Goal: Information Seeking & Learning: Learn about a topic

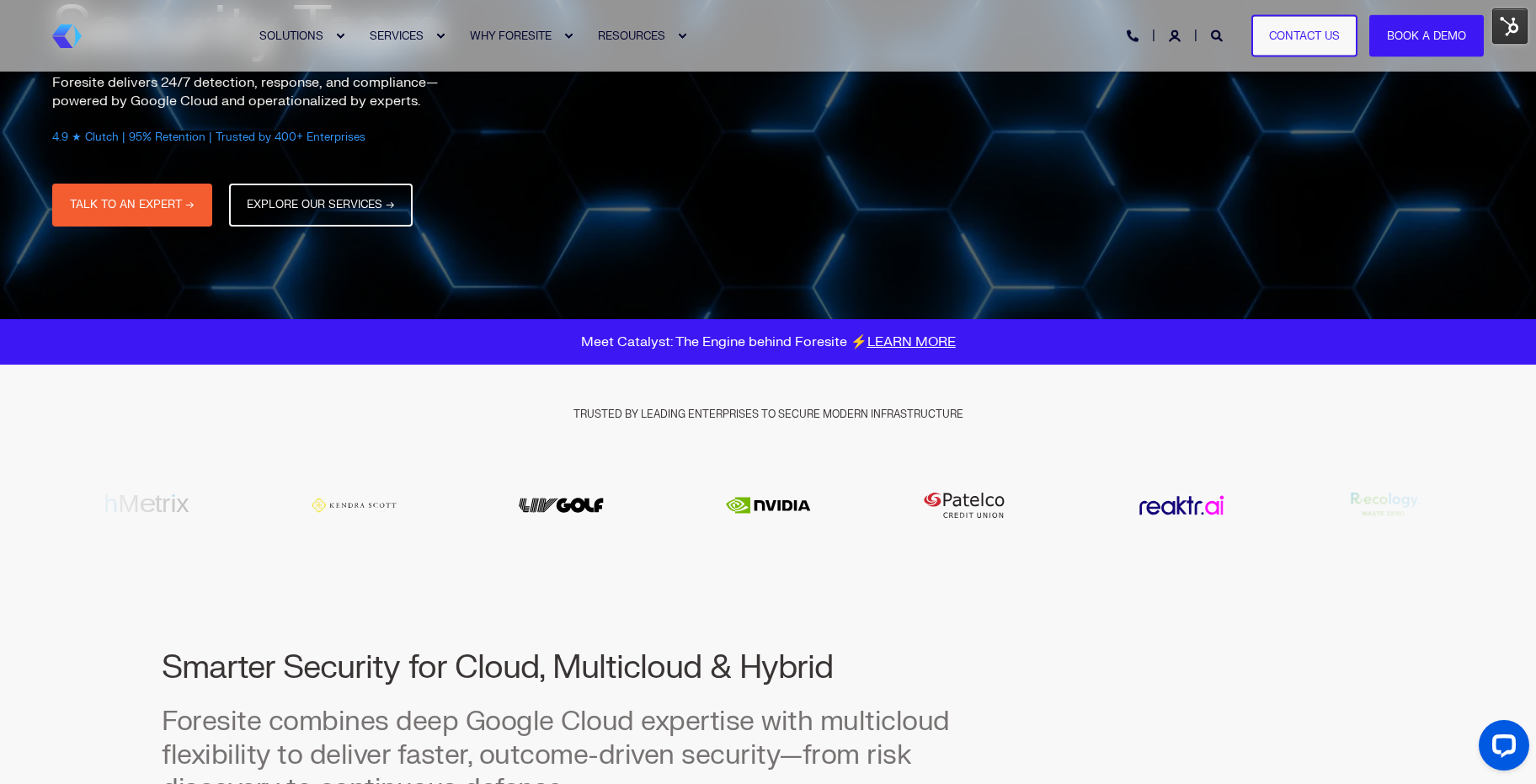
scroll to position [281, 0]
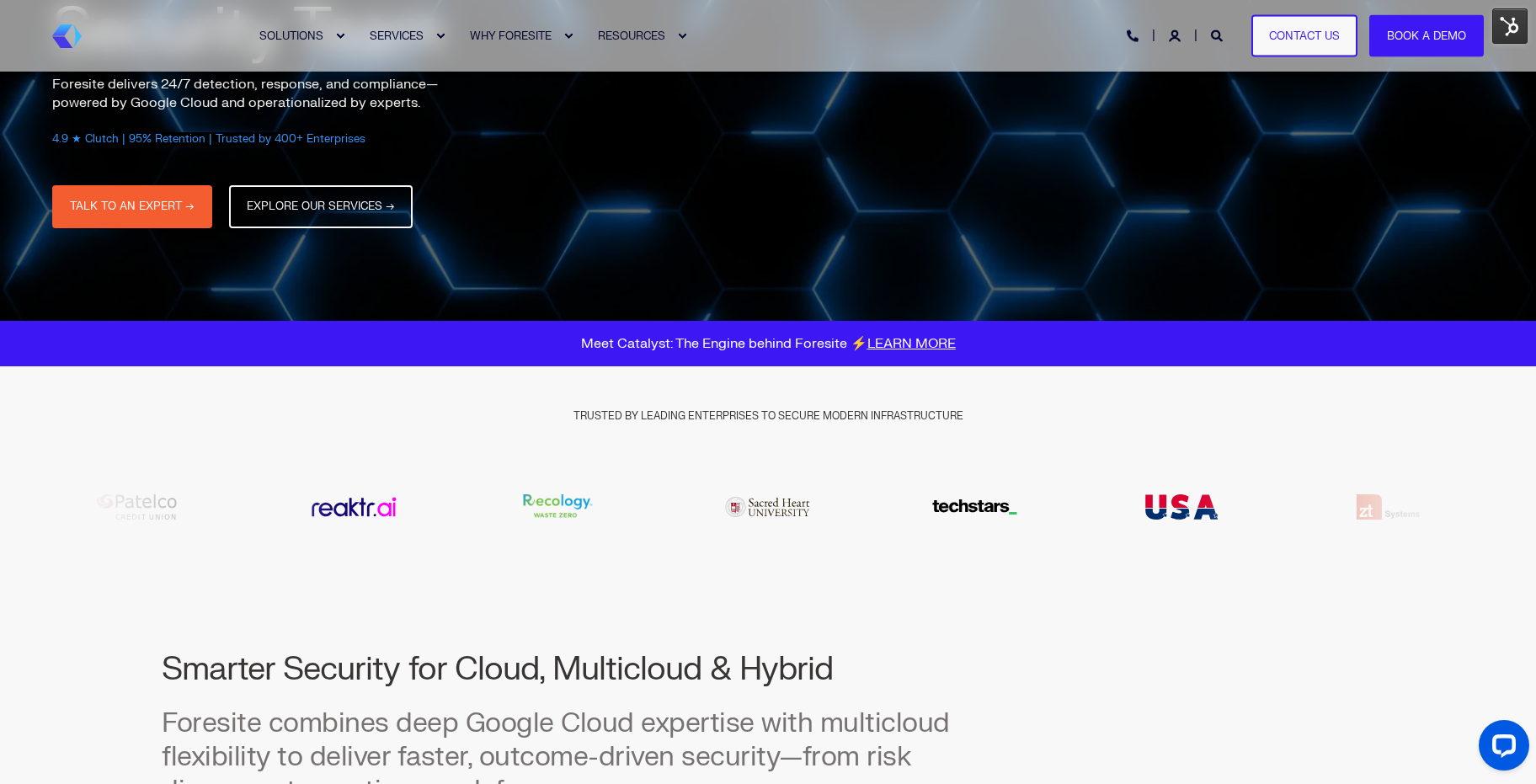
click at [901, 342] on link "LEARN MORE" at bounding box center [911, 343] width 89 height 16
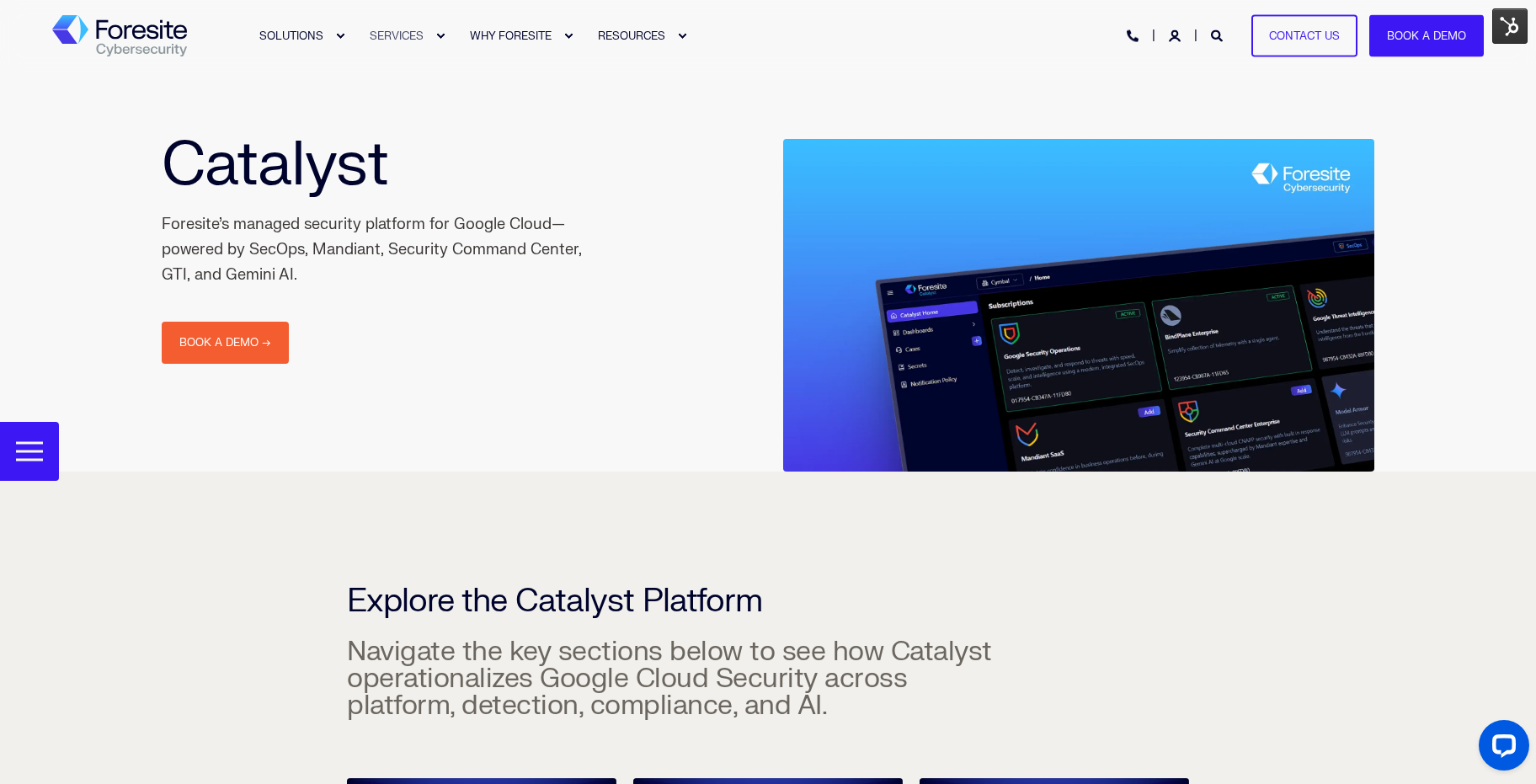
click at [80, 22] on img "Back to Home" at bounding box center [119, 37] width 134 height 42
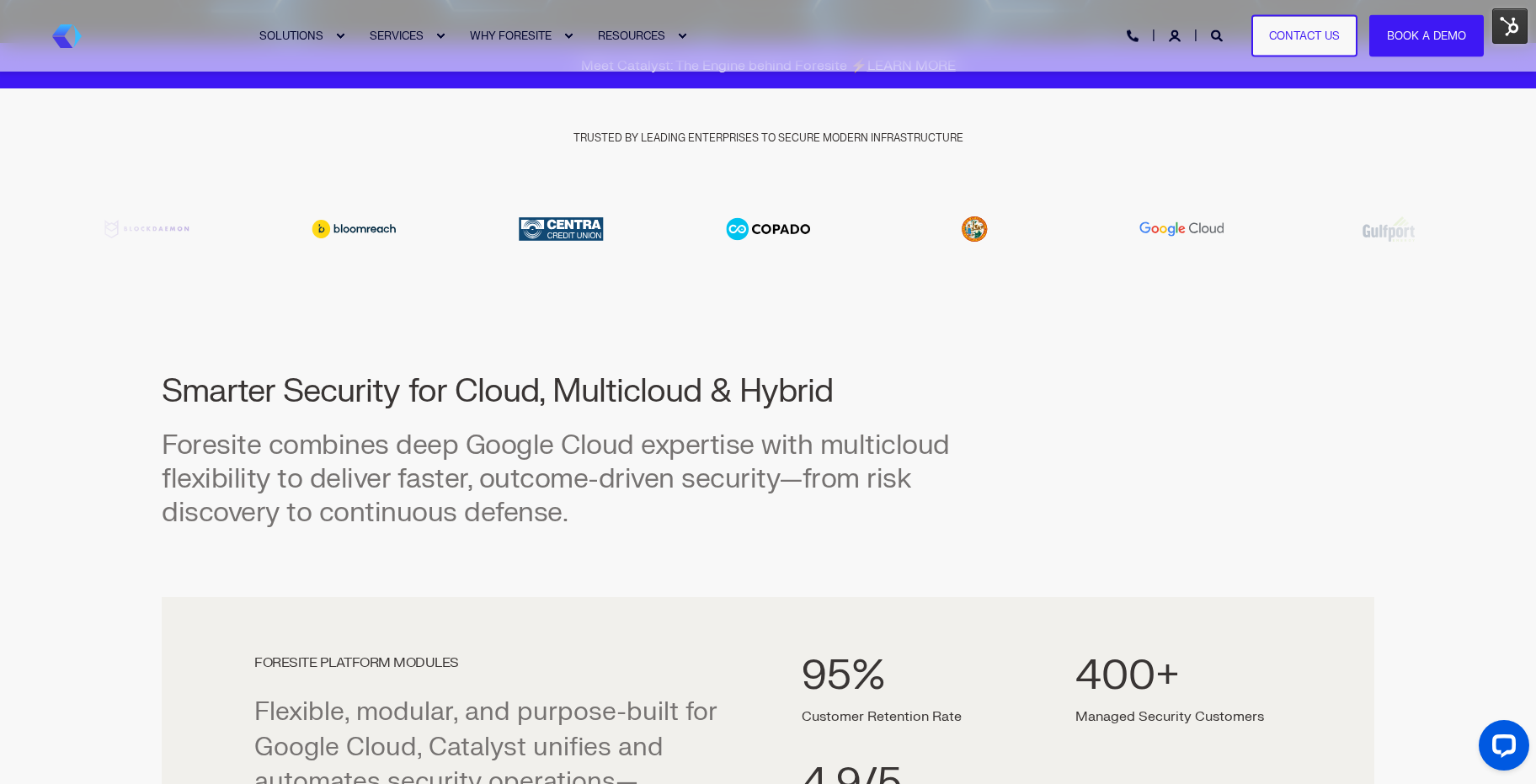
scroll to position [561, 0]
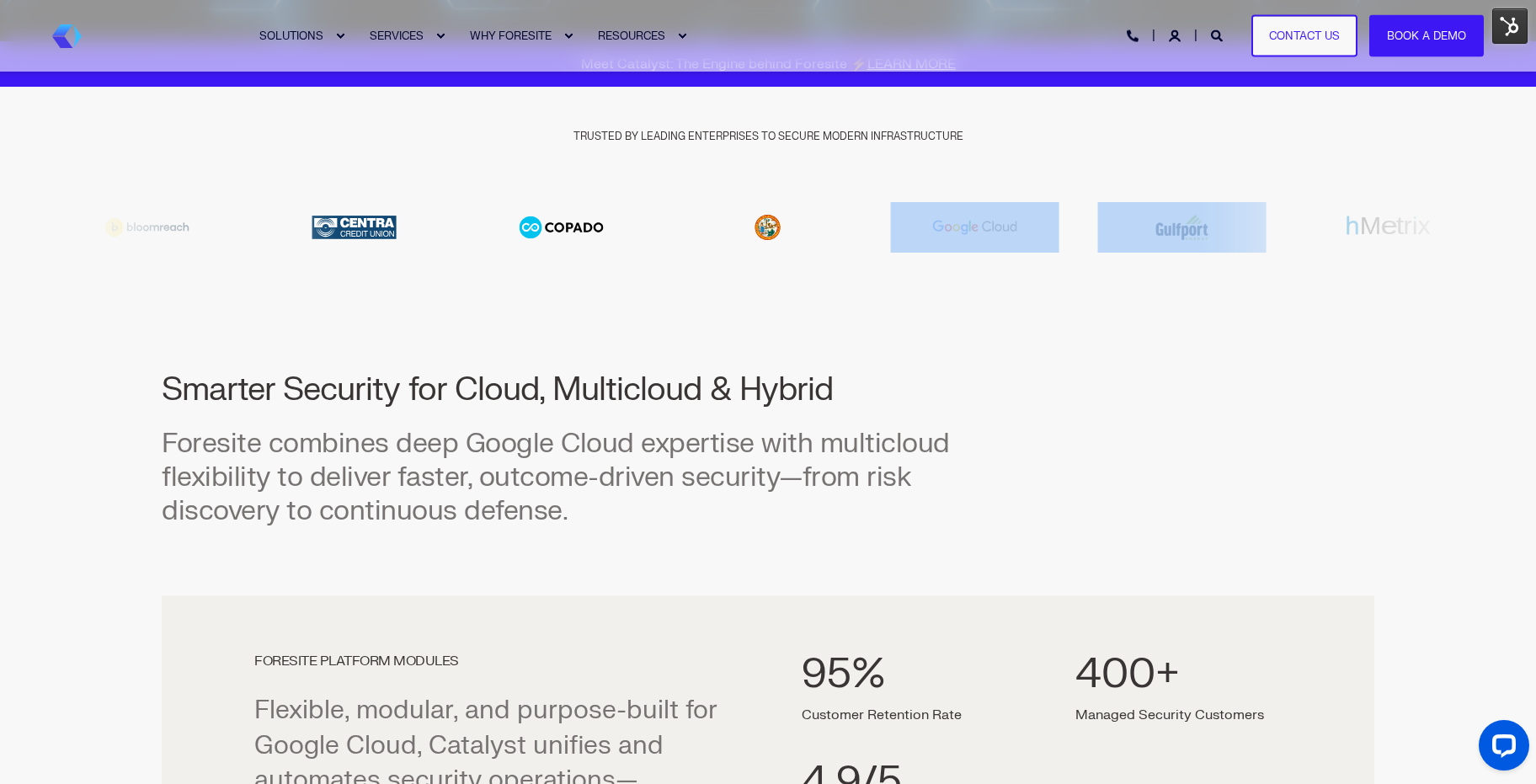
drag, startPoint x: 1274, startPoint y: 226, endPoint x: 1223, endPoint y: 228, distance: 51.0
click at [1223, 228] on div at bounding box center [768, 227] width 1432 height 50
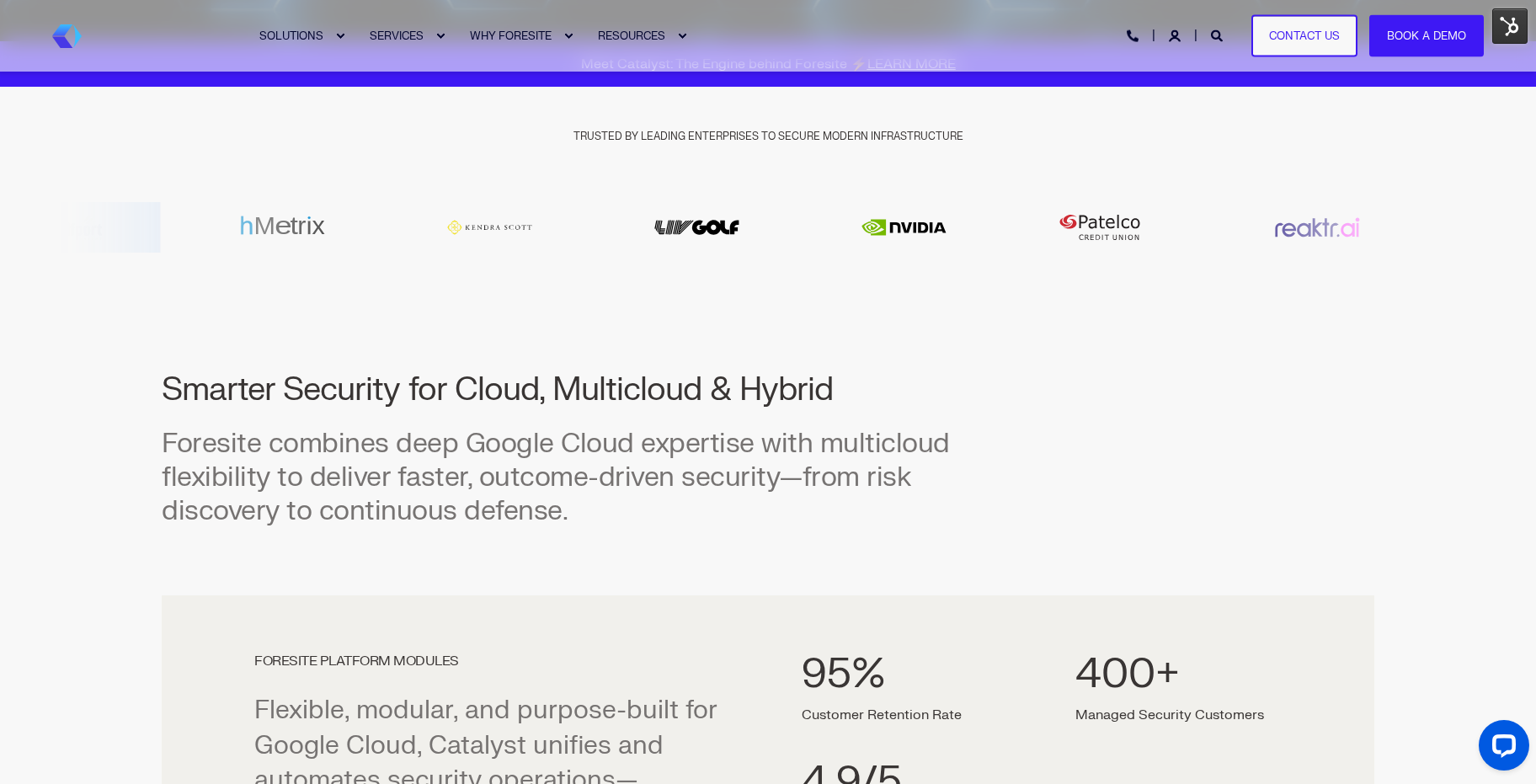
click at [310, 239] on div "9 / 20" at bounding box center [283, 228] width 190 height 31
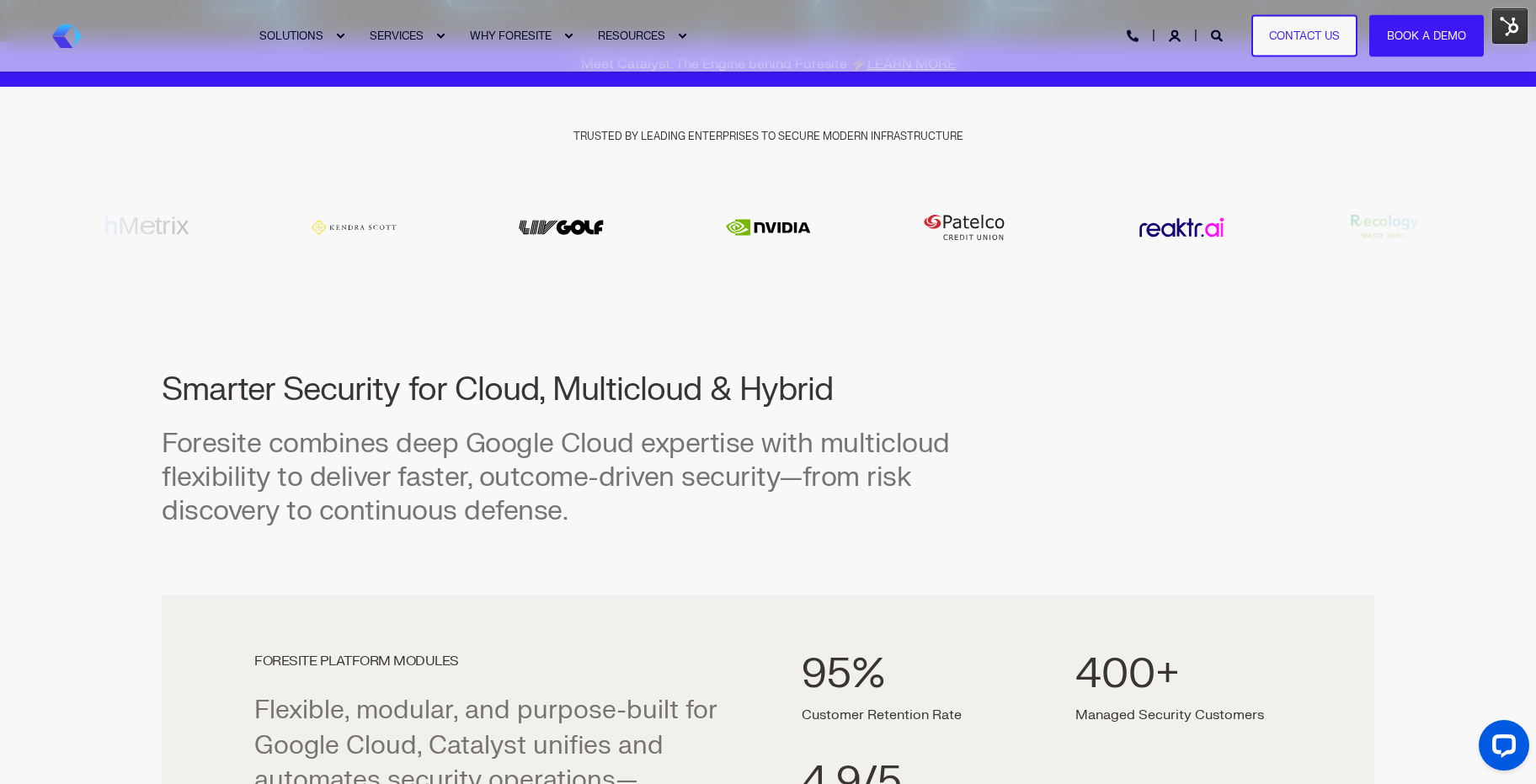
click at [904, 230] on div at bounding box center [768, 227] width 1432 height 50
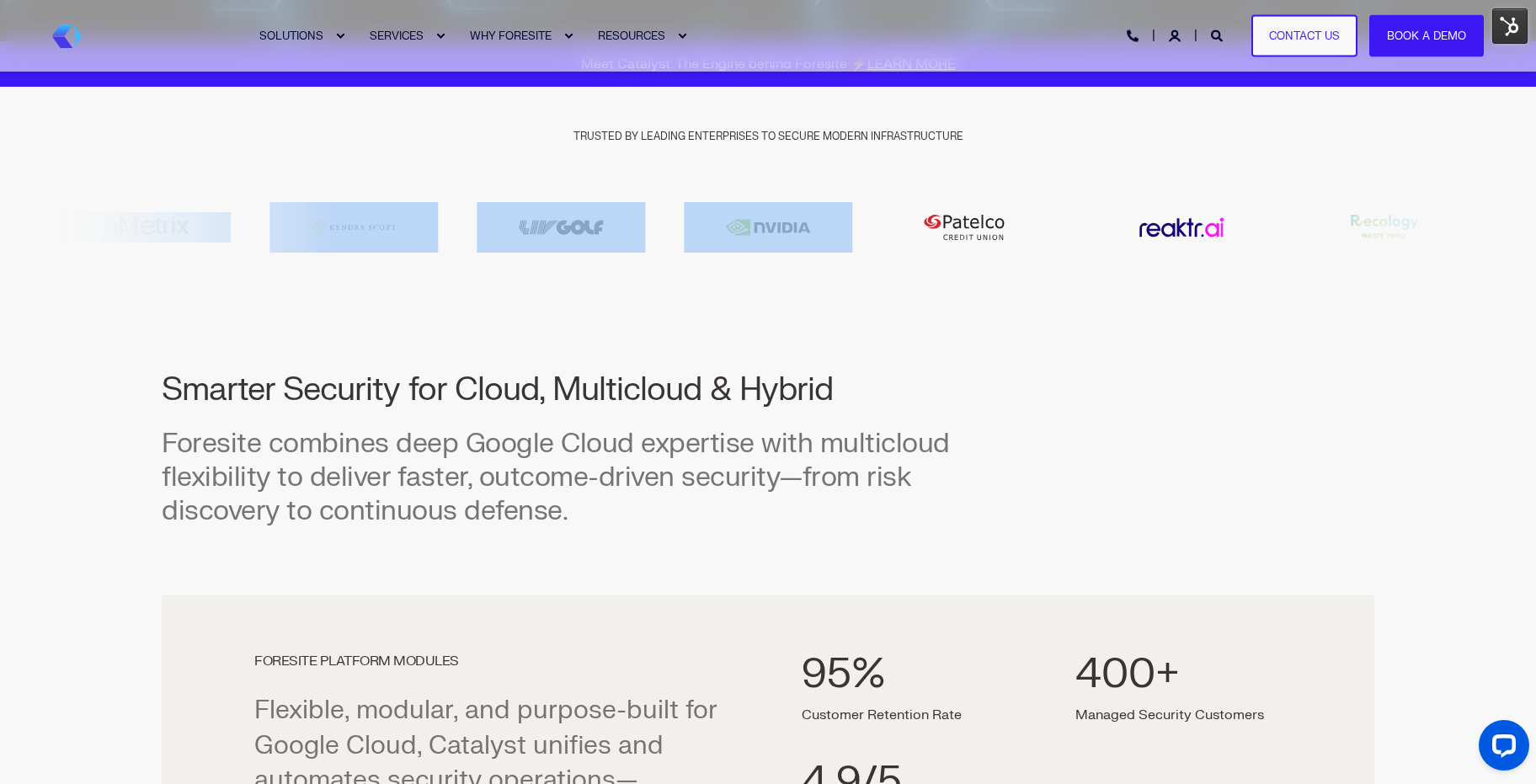
drag, startPoint x: 883, startPoint y: 229, endPoint x: 744, endPoint y: 238, distance: 139.3
click at [744, 238] on div at bounding box center [768, 227] width 1432 height 50
drag, startPoint x: 848, startPoint y: 231, endPoint x: 285, endPoint y: 195, distance: 564.1
click at [286, 196] on div "TRUSTED BY LEADING ENTERPRISES TO SECURE MODERN INFRASTRUCTURE" at bounding box center [768, 187] width 1432 height 199
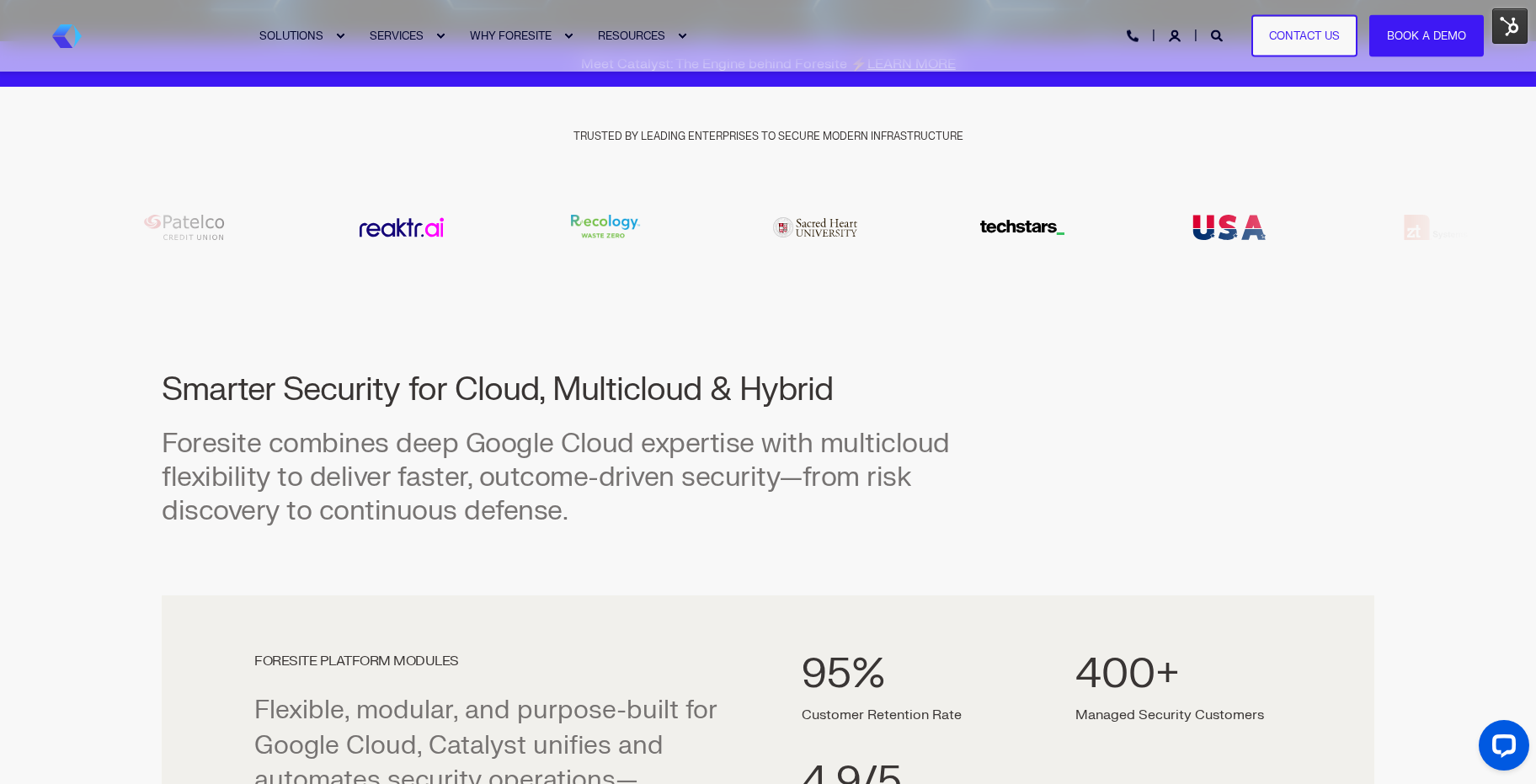
click at [148, 157] on div "TRUSTED BY LEADING ENTERPRISES TO SECURE MODERN INFRASTRUCTURE" at bounding box center [768, 187] width 1432 height 199
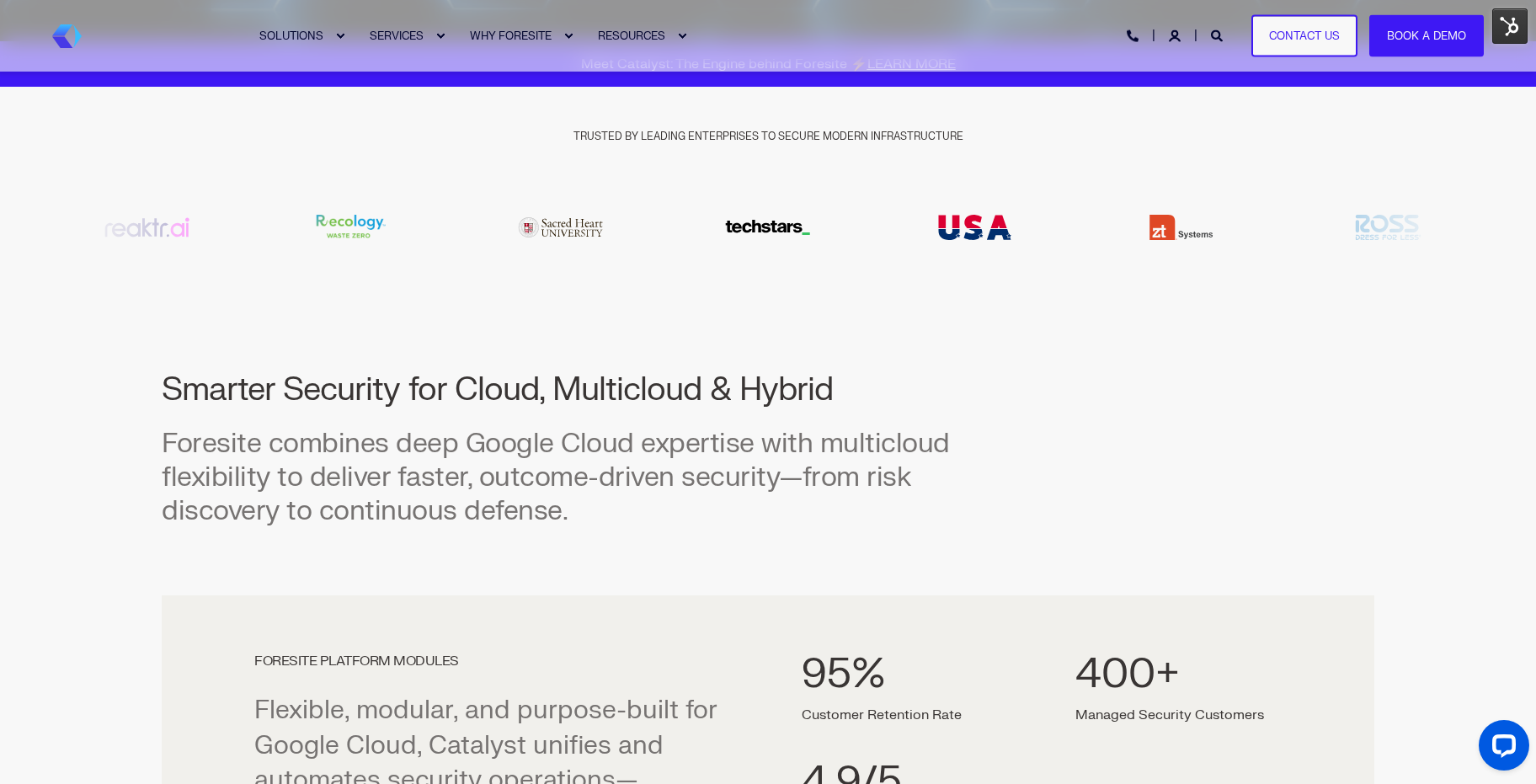
click at [928, 227] on div "18 / 20" at bounding box center [975, 227] width 190 height 50
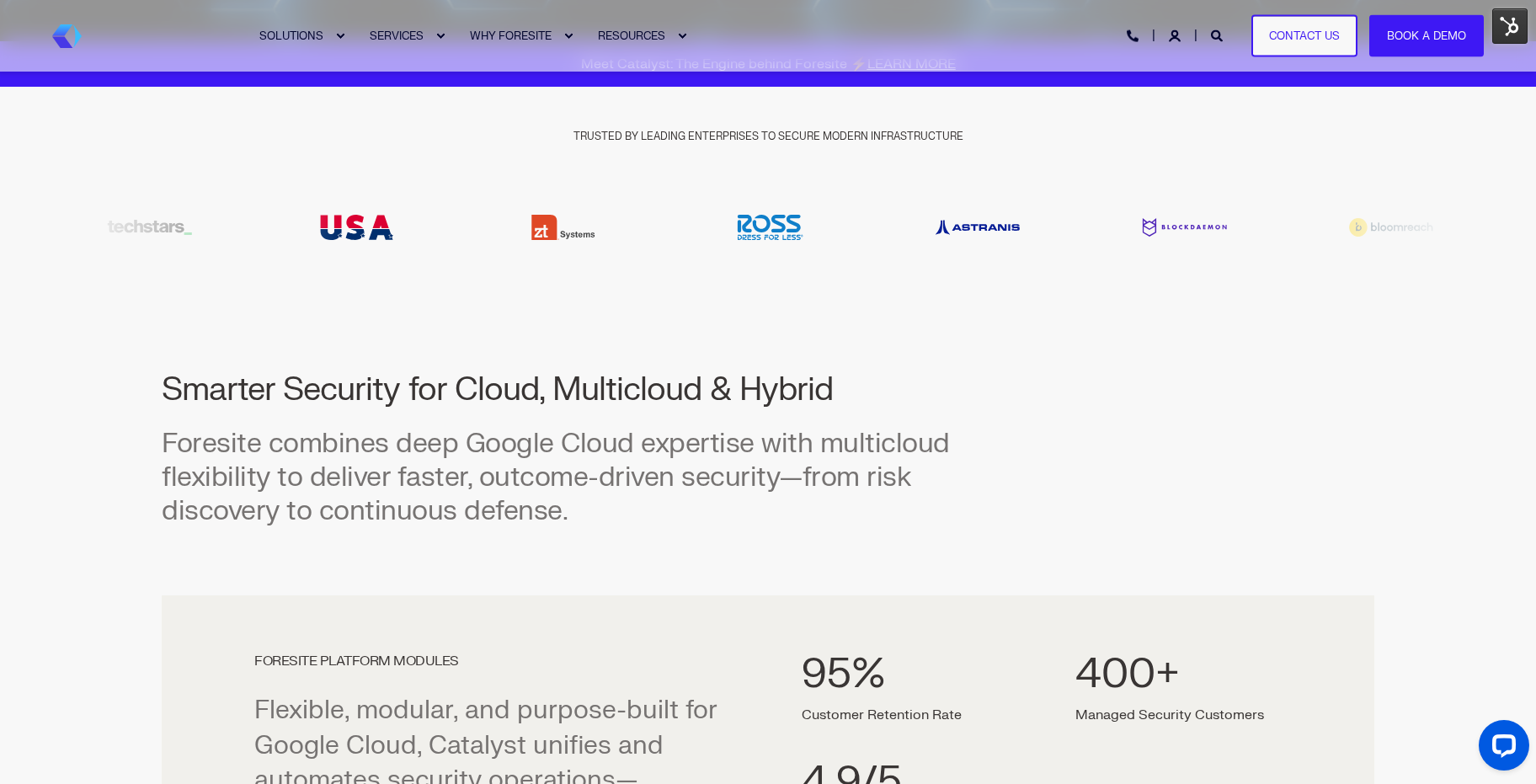
click at [276, 241] on img "18 / 20" at bounding box center [357, 227] width 168 height 50
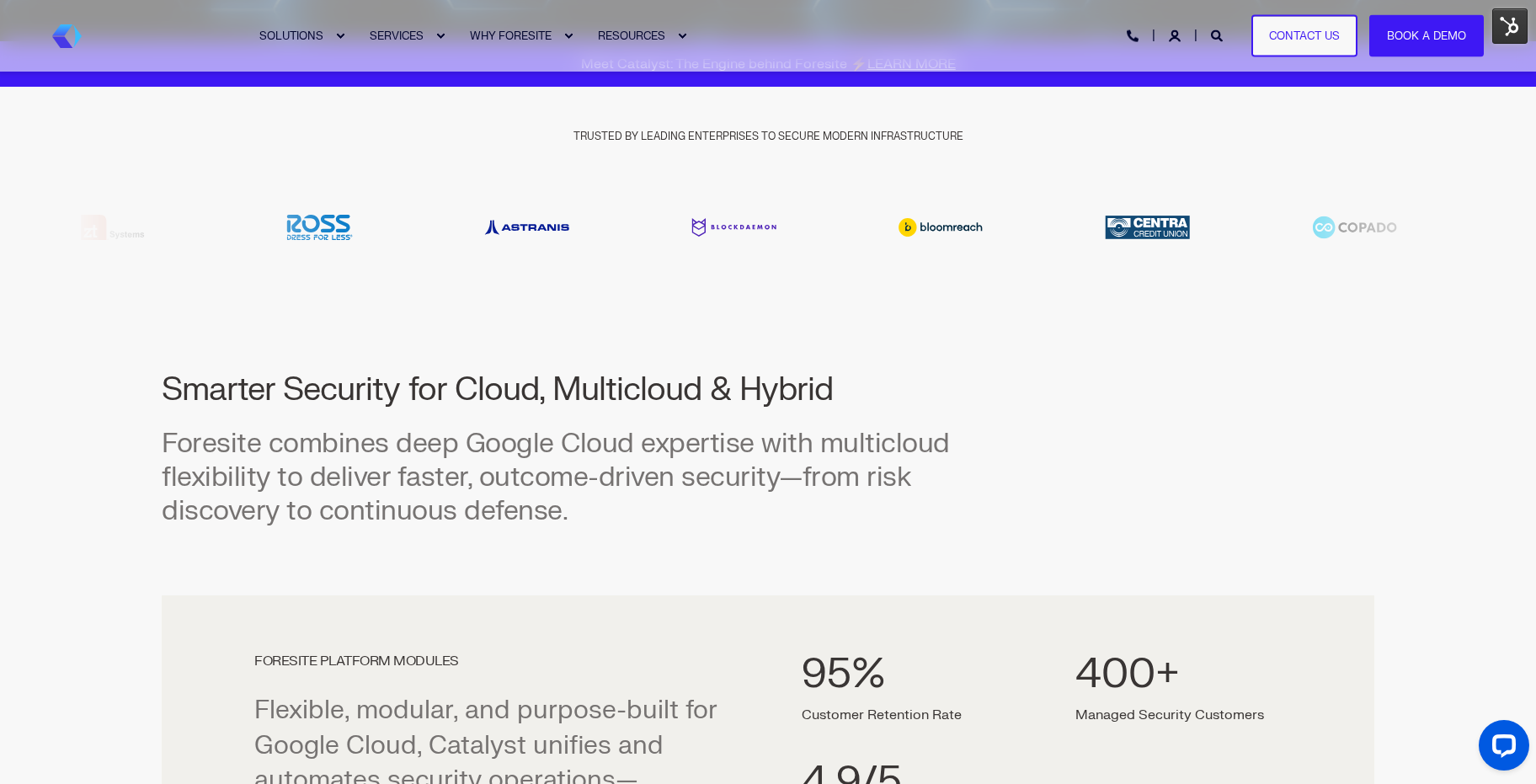
click at [432, 248] on div "1 / 20" at bounding box center [527, 227] width 190 height 50
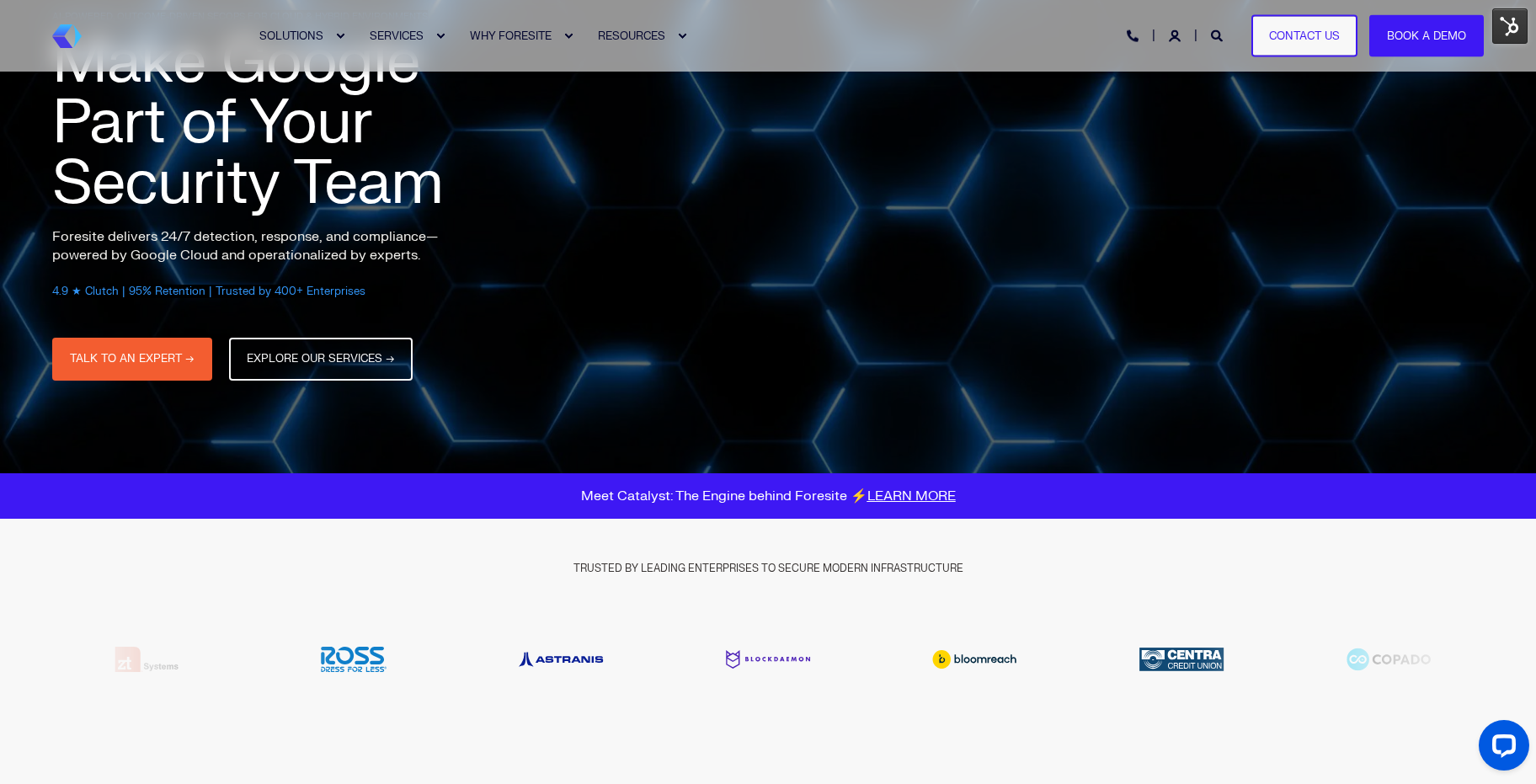
scroll to position [50, 0]
